Goal: Task Accomplishment & Management: Manage account settings

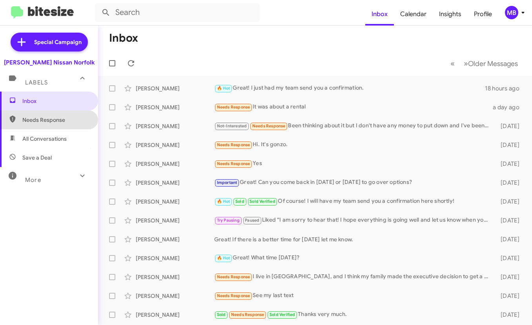
click at [51, 113] on span "Needs Response" at bounding box center [49, 119] width 98 height 19
type input "in:needs-response"
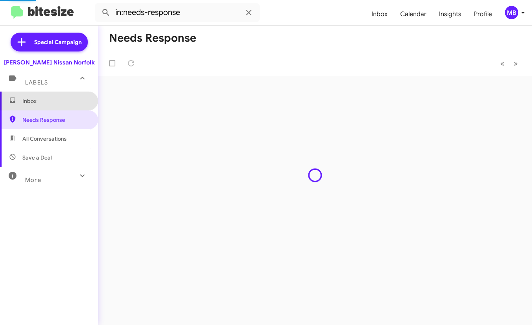
click at [57, 99] on span "Inbox" at bounding box center [55, 101] width 67 height 8
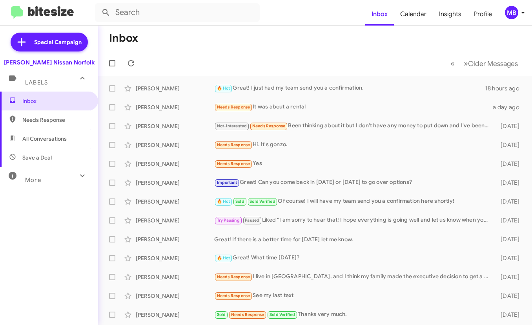
click at [514, 13] on div "MB" at bounding box center [511, 12] width 13 height 13
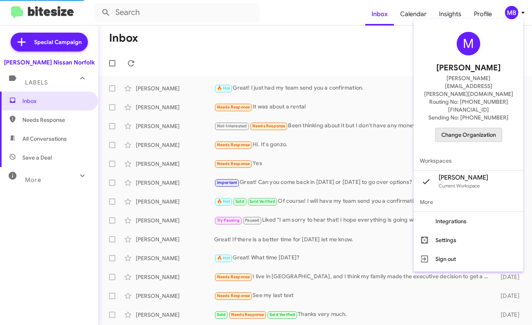
click at [467, 128] on span "Change Organization" at bounding box center [469, 134] width 55 height 13
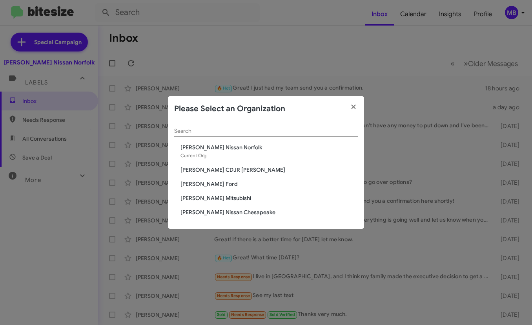
click at [252, 168] on span "[PERSON_NAME] CDJR [PERSON_NAME]" at bounding box center [269, 170] width 177 height 8
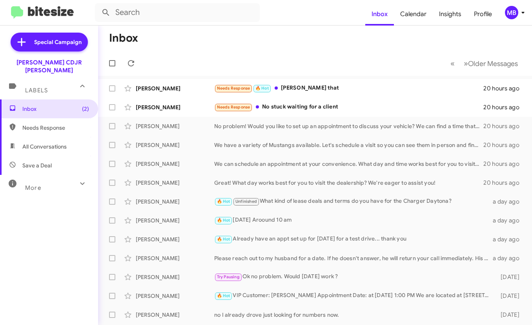
click at [509, 13] on div "MB" at bounding box center [511, 12] width 13 height 13
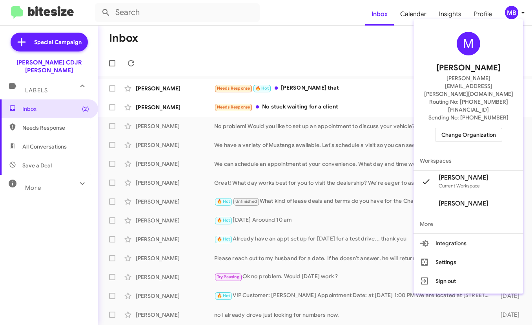
click at [464, 128] on span "Change Organization" at bounding box center [469, 134] width 55 height 13
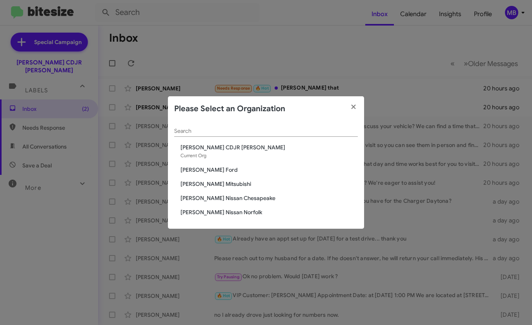
click at [214, 209] on span "[PERSON_NAME] Nissan Norfolk" at bounding box center [269, 212] width 177 height 8
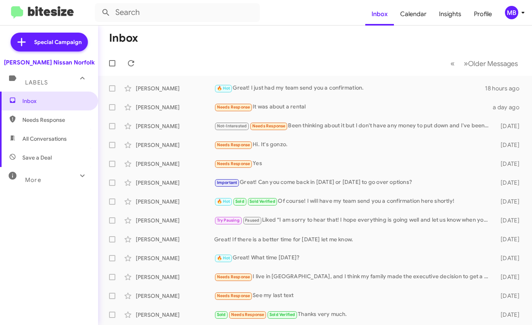
click at [195, 23] on mat-toolbar "Inbox Calendar Insights Profile MB" at bounding box center [266, 12] width 532 height 25
